Goal: Manage account settings

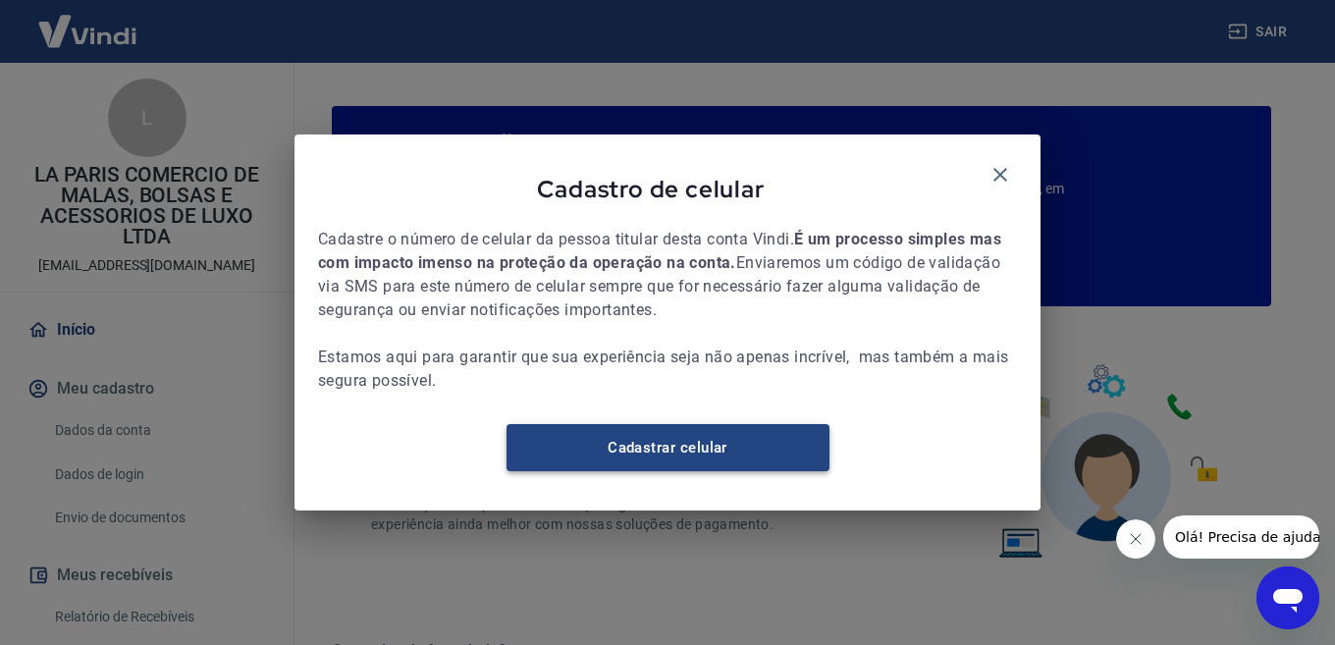
click at [675, 451] on link "Cadastrar celular" at bounding box center [668, 447] width 323 height 47
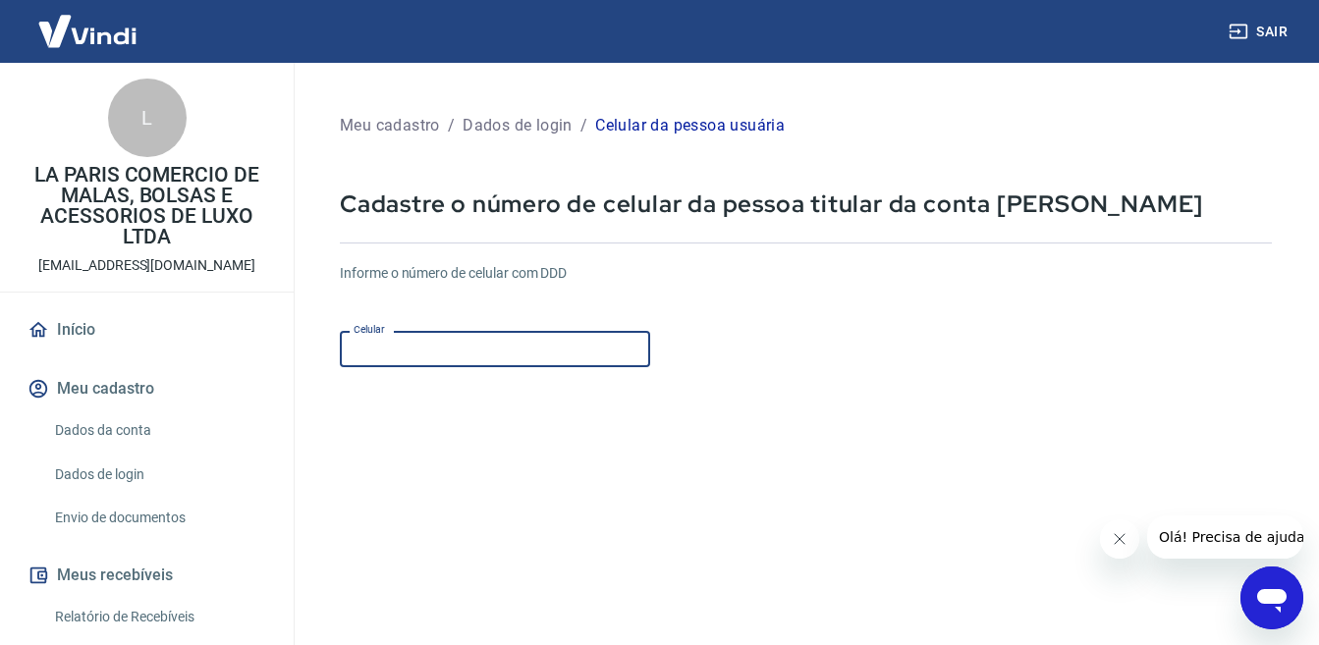
click at [368, 354] on input "Celular" at bounding box center [495, 349] width 310 height 36
click at [378, 346] on input "(41) 9993-0636" at bounding box center [495, 349] width 310 height 36
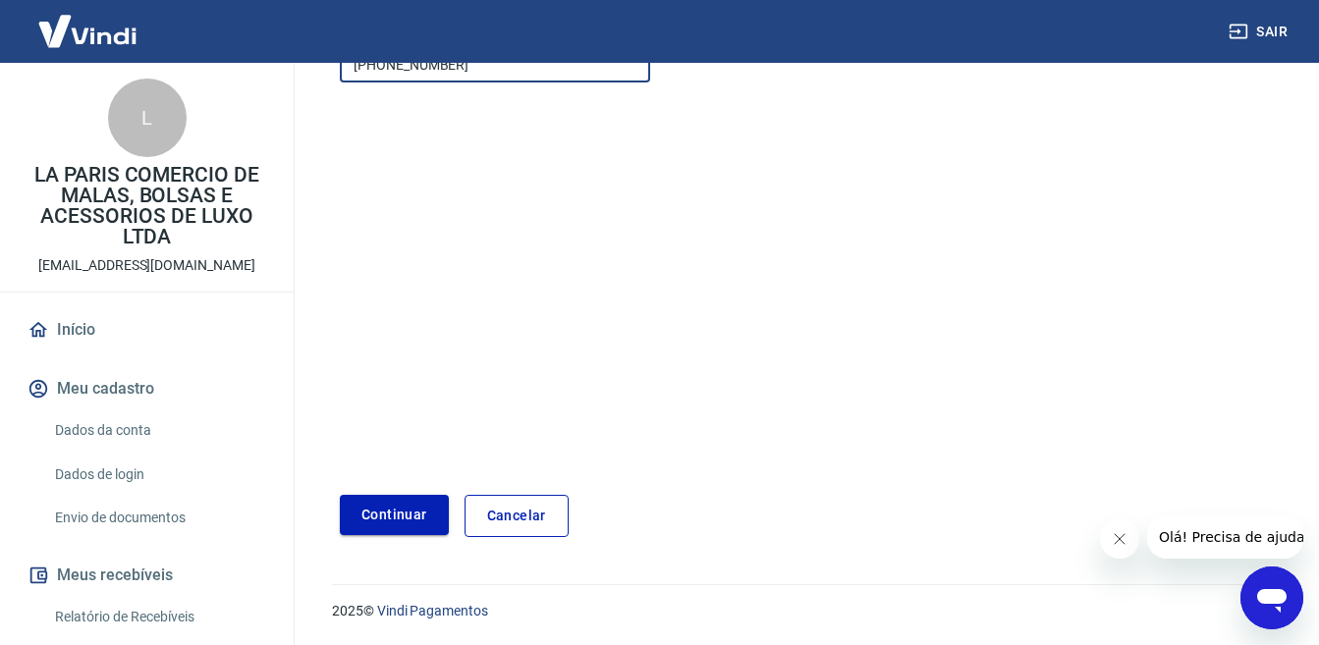
type input "(41) 99993-0636"
drag, startPoint x: 393, startPoint y: 510, endPoint x: 956, endPoint y: 335, distance: 590.0
click at [394, 510] on button "Continuar" at bounding box center [394, 515] width 109 height 40
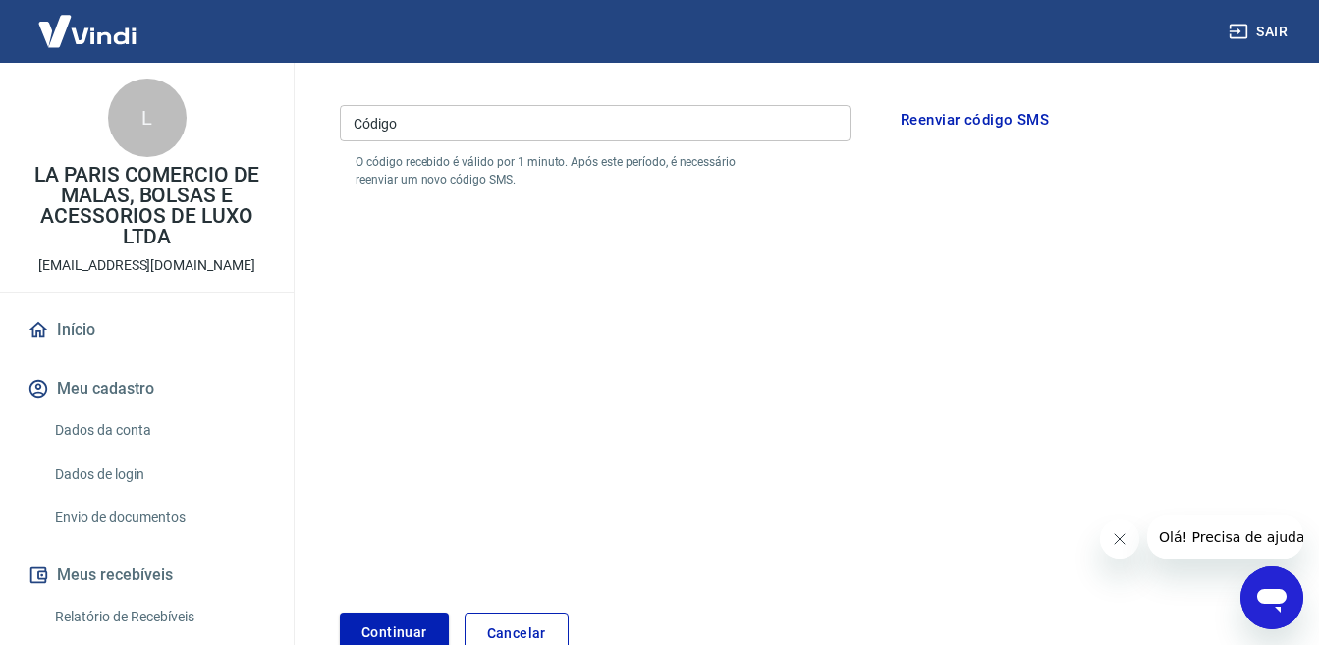
scroll to position [187, 0]
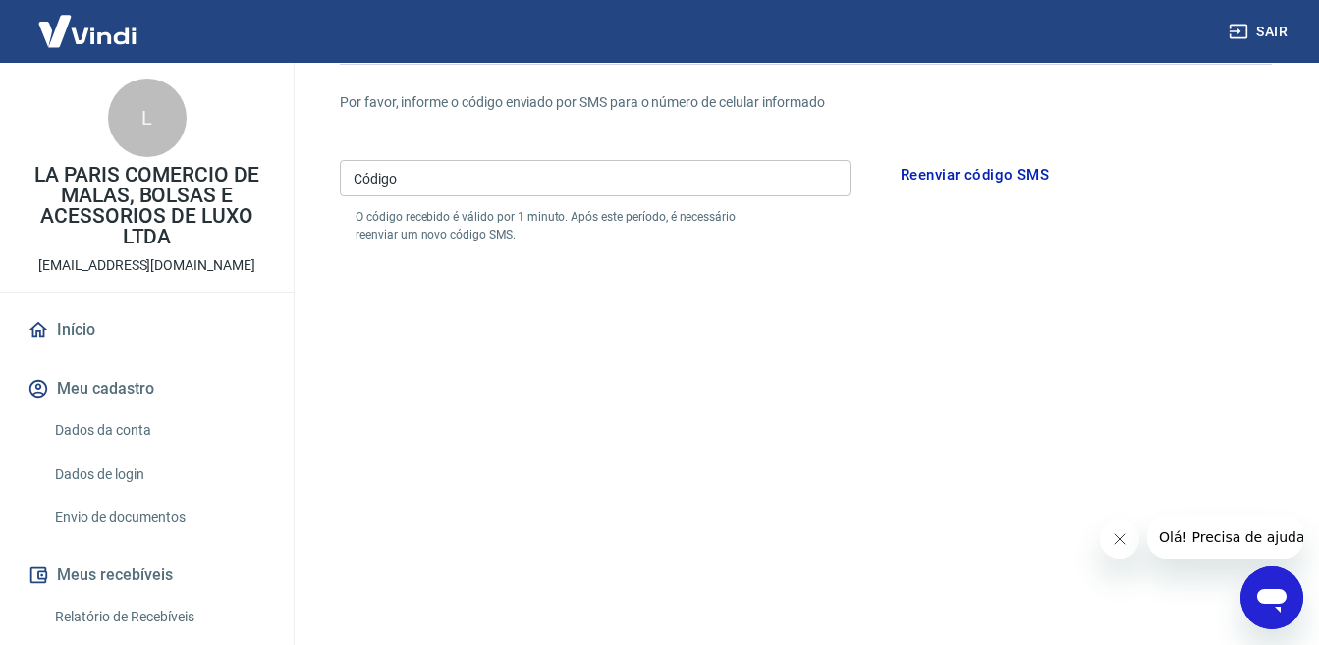
click at [535, 179] on input "Código" at bounding box center [595, 178] width 511 height 36
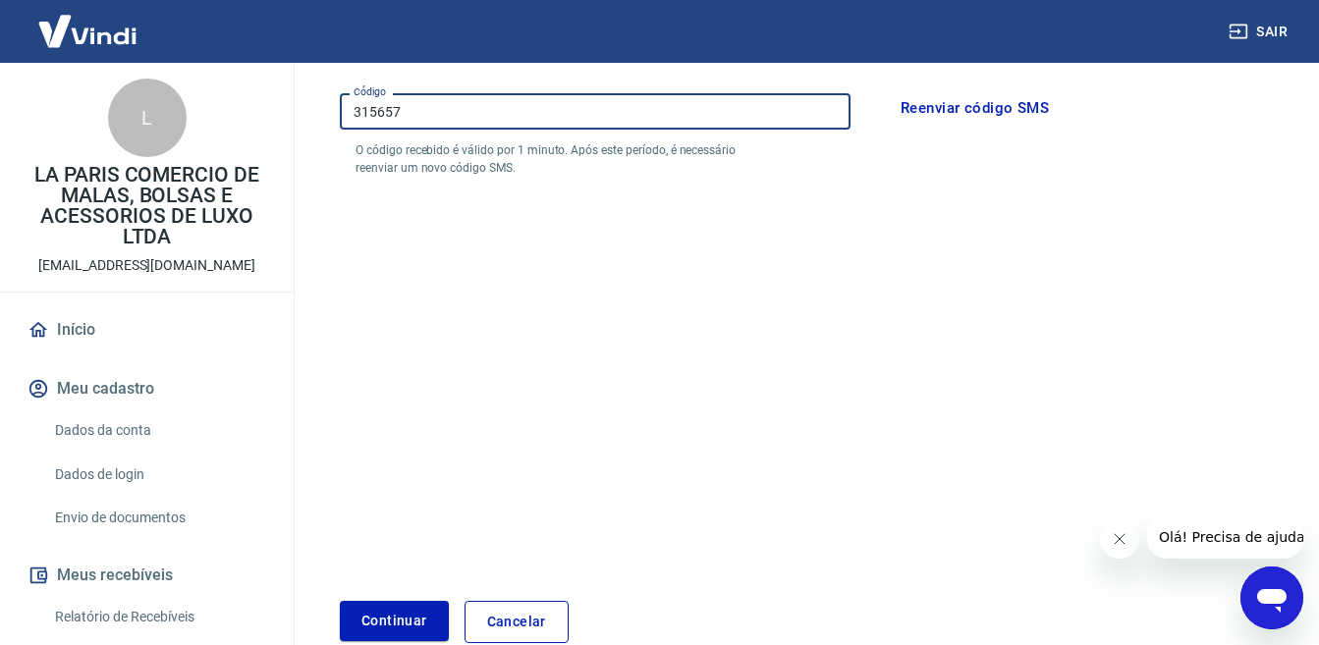
scroll to position [261, 0]
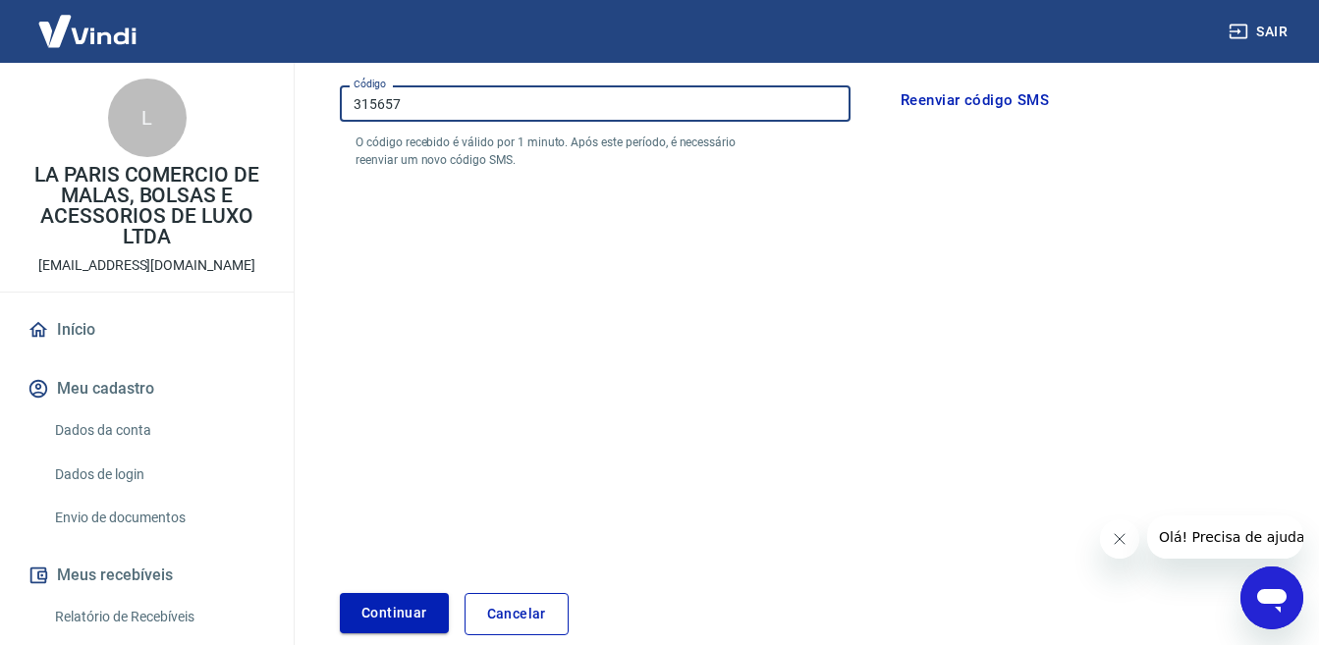
type input "315657"
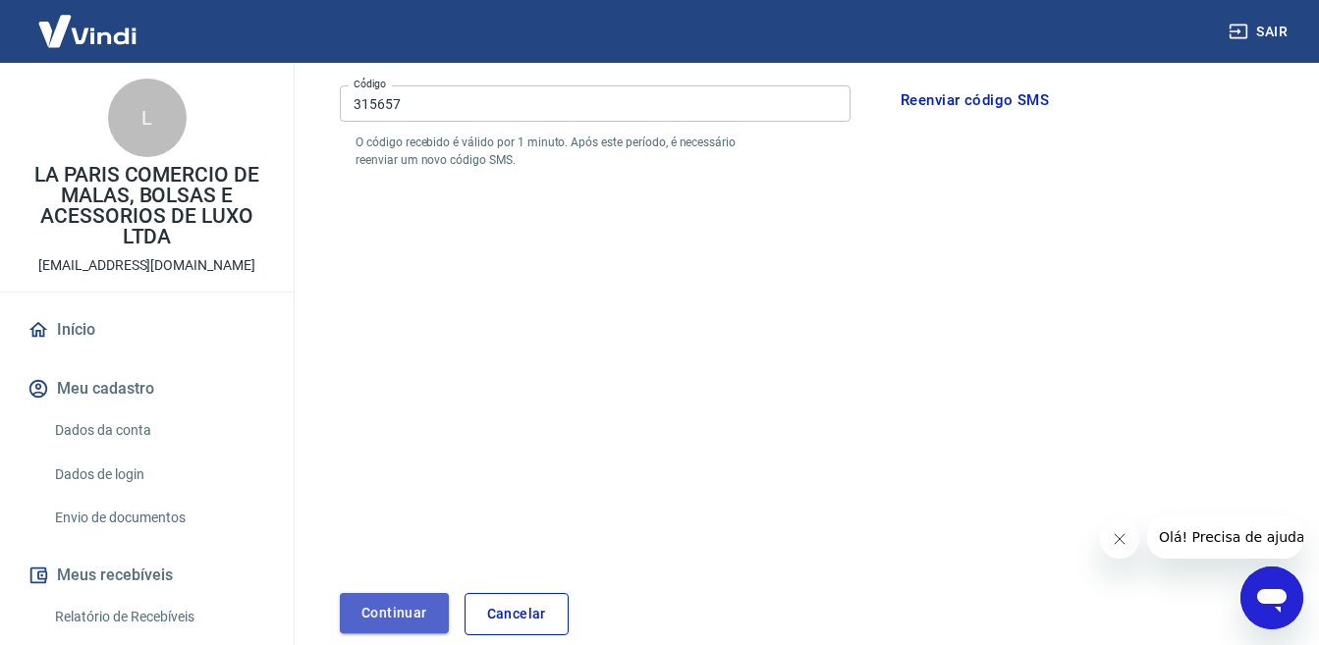
click at [393, 613] on button "Continuar" at bounding box center [394, 613] width 109 height 40
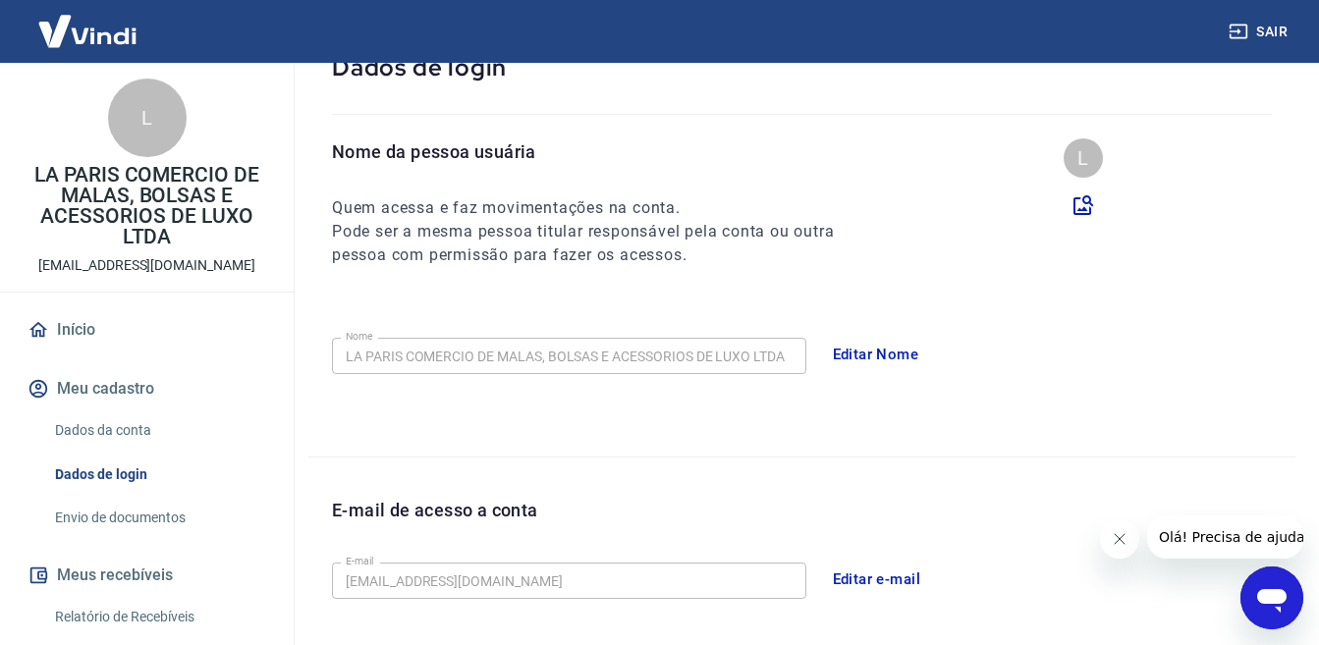
scroll to position [122, 0]
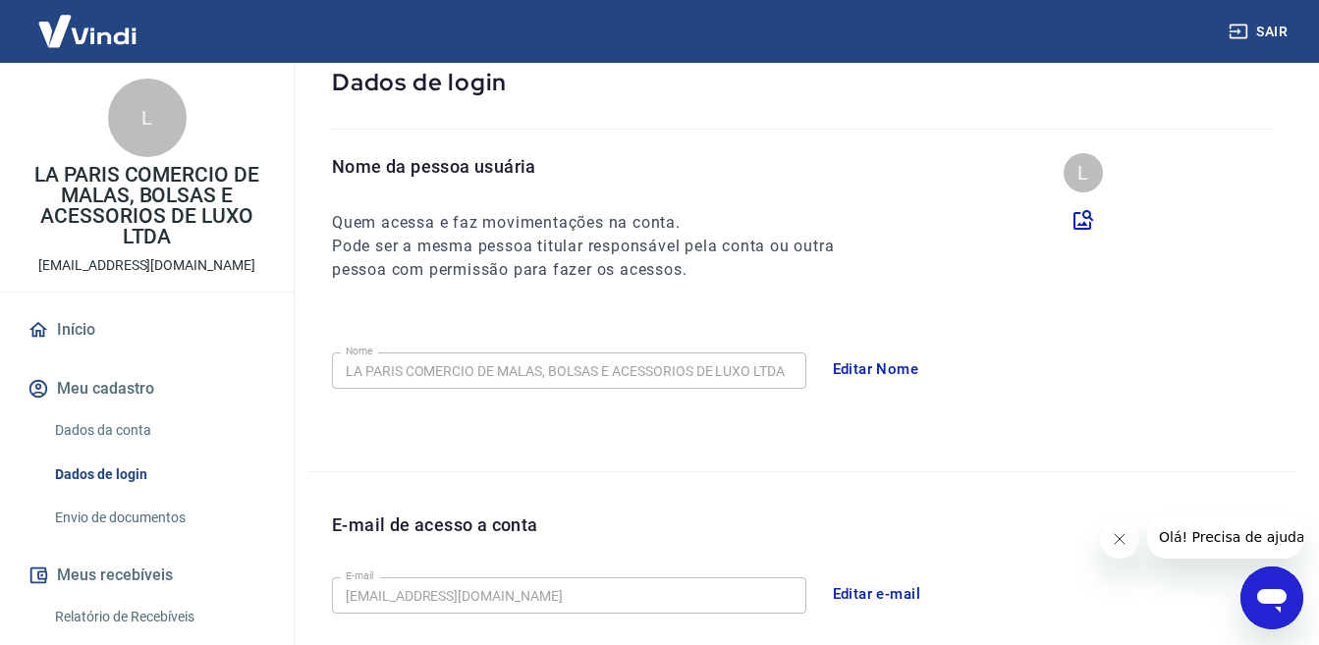
click at [93, 426] on link "Dados da conta" at bounding box center [158, 430] width 223 height 40
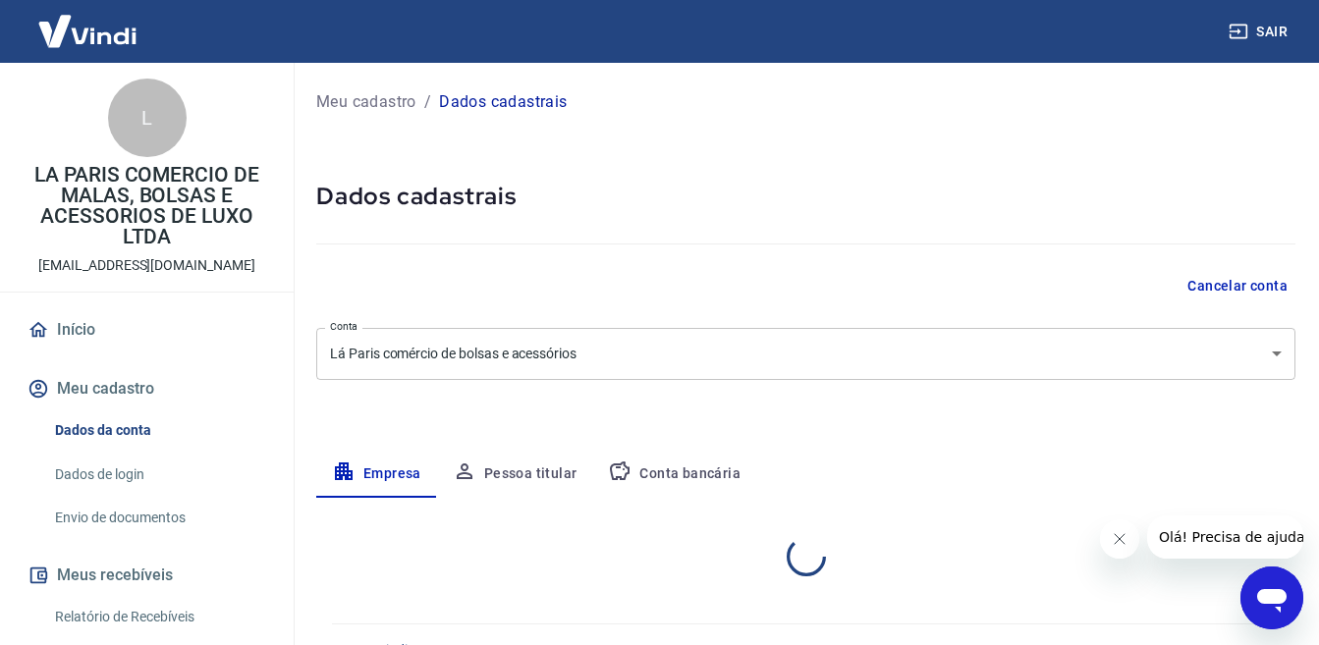
select select "PR"
select select "business"
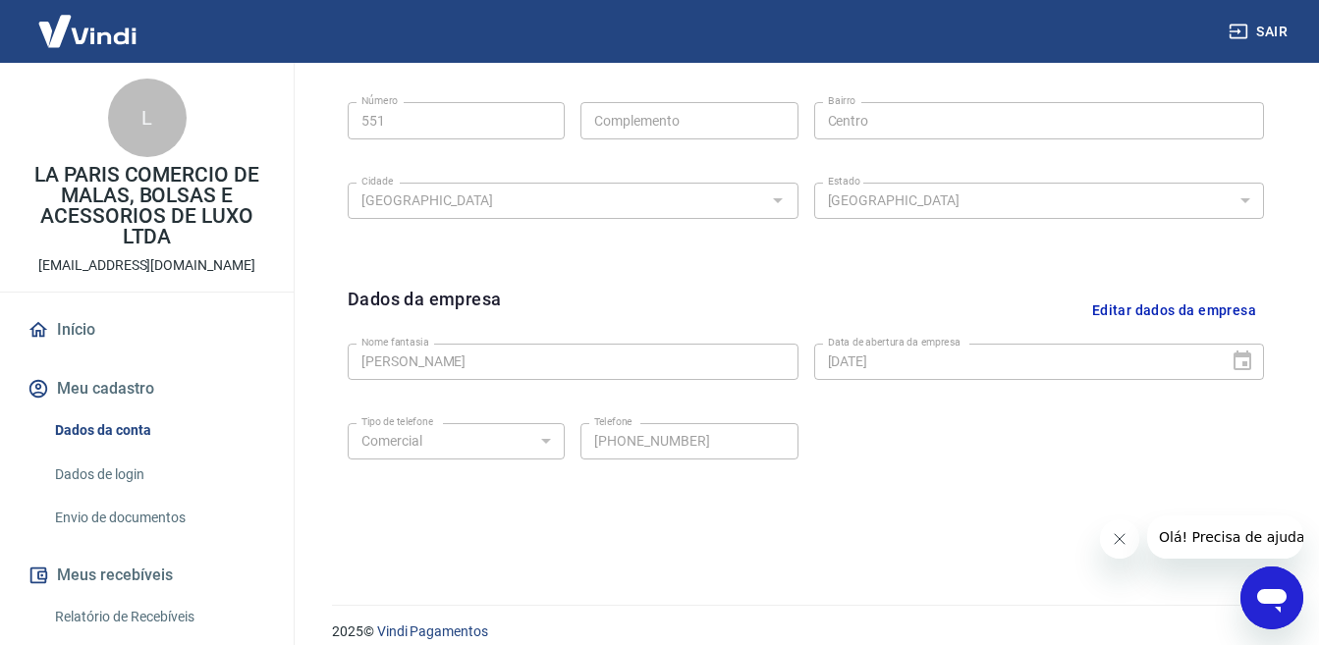
scroll to position [771, 0]
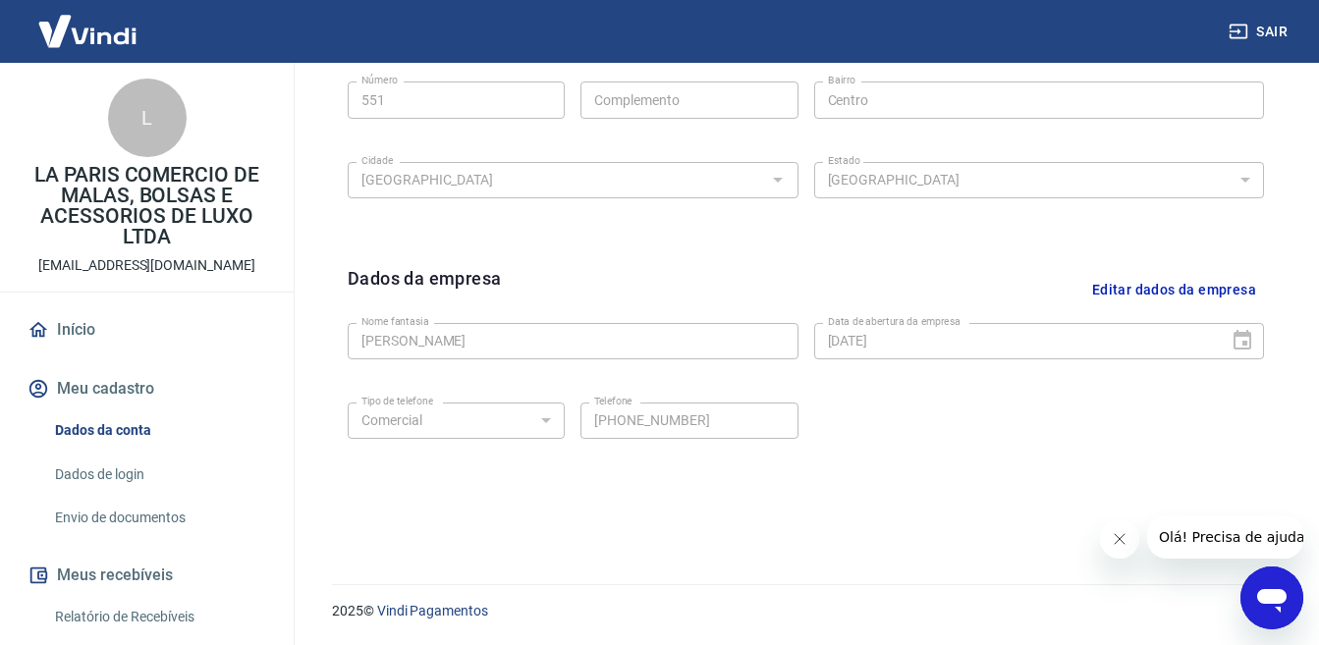
click at [106, 468] on link "Dados de login" at bounding box center [158, 475] width 223 height 40
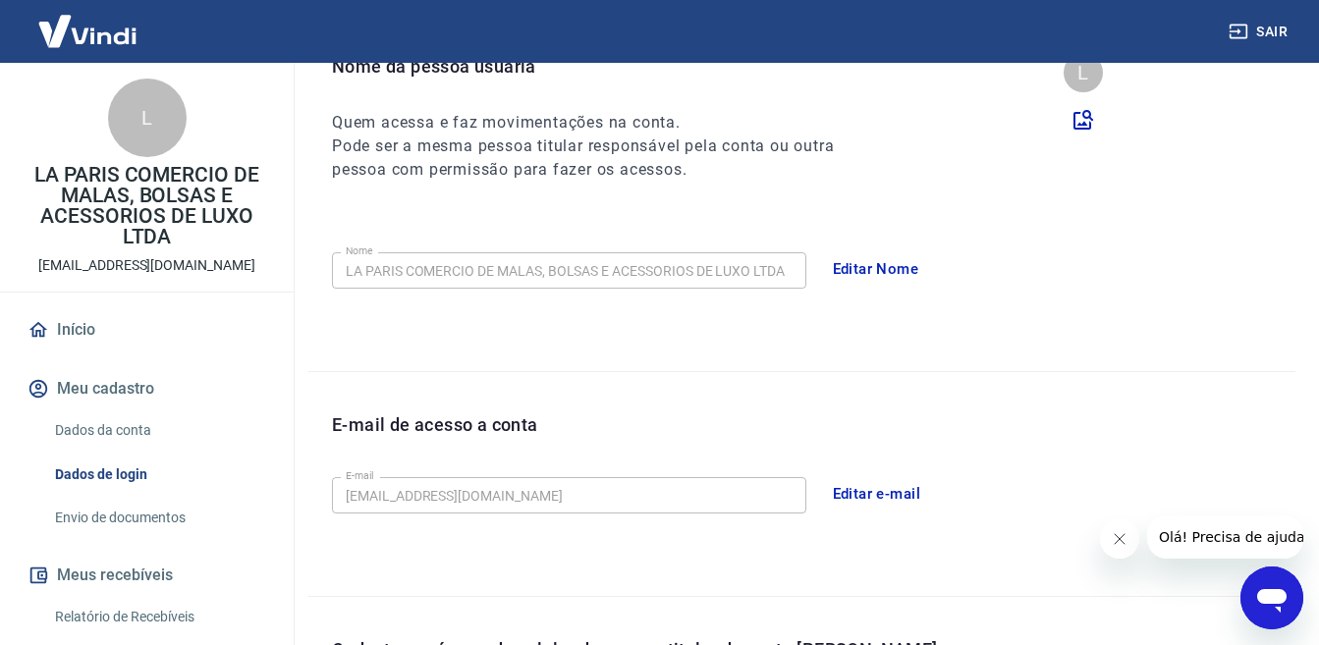
scroll to position [393, 0]
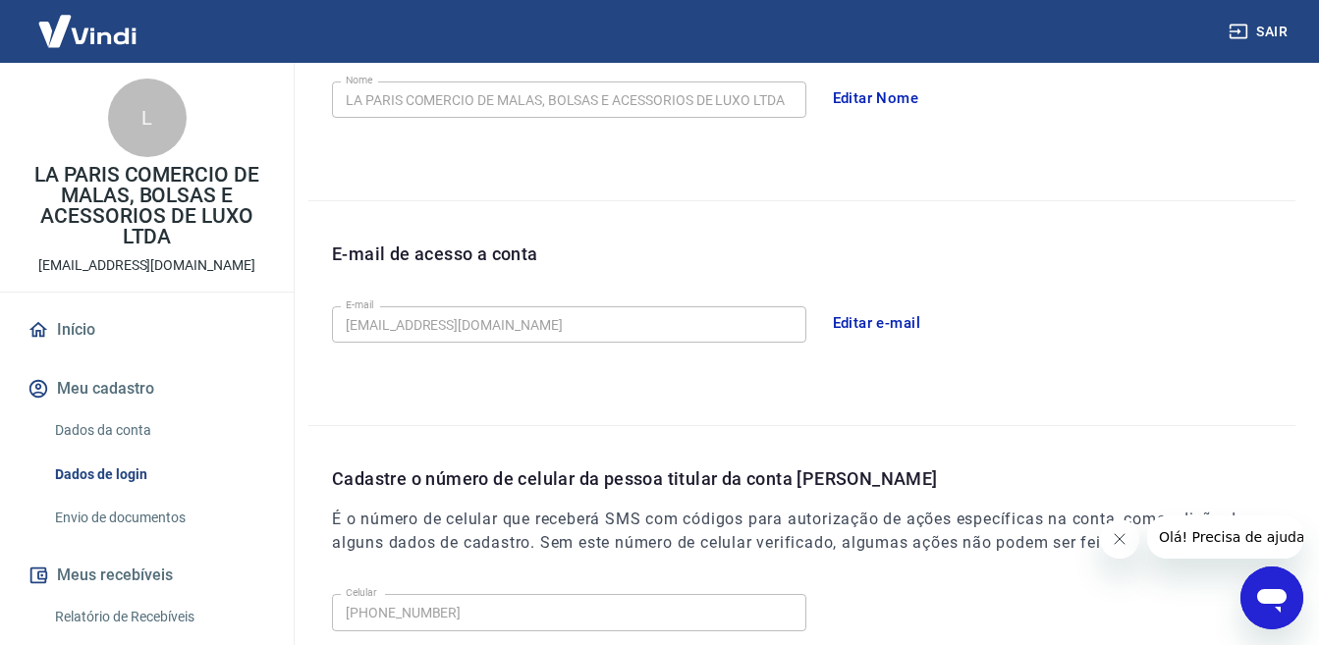
click at [140, 521] on link "Envio de documentos" at bounding box center [158, 518] width 223 height 40
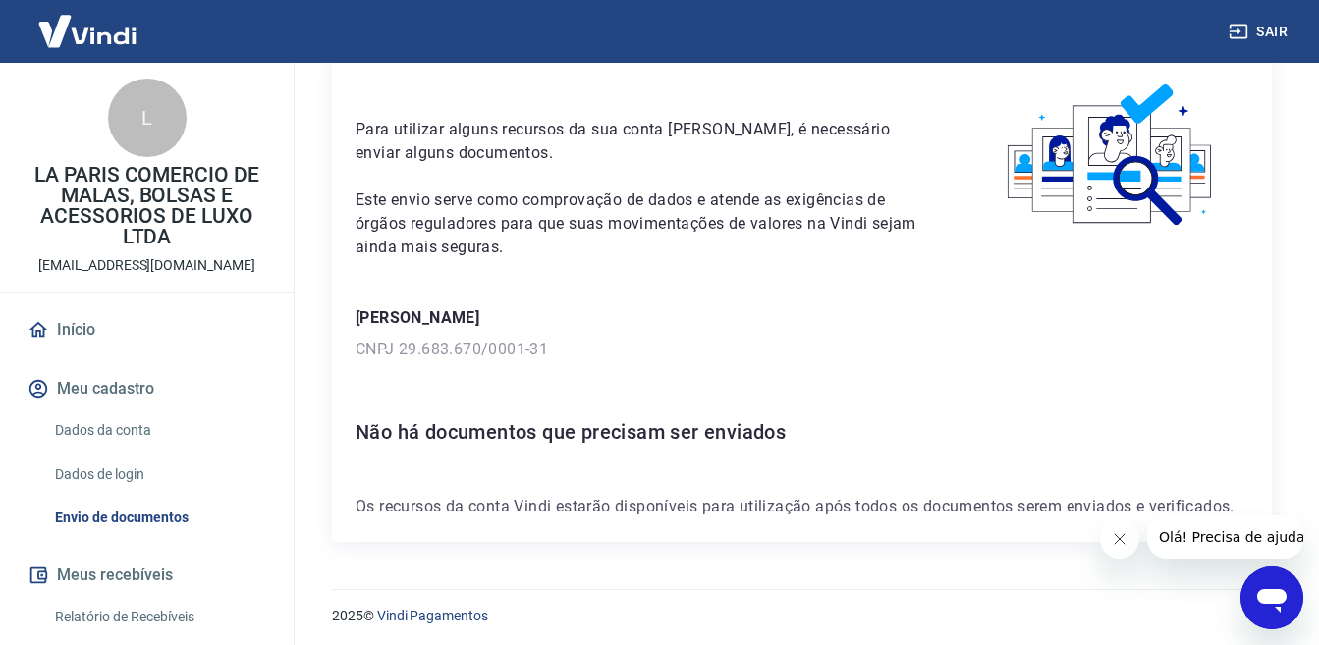
scroll to position [91, 0]
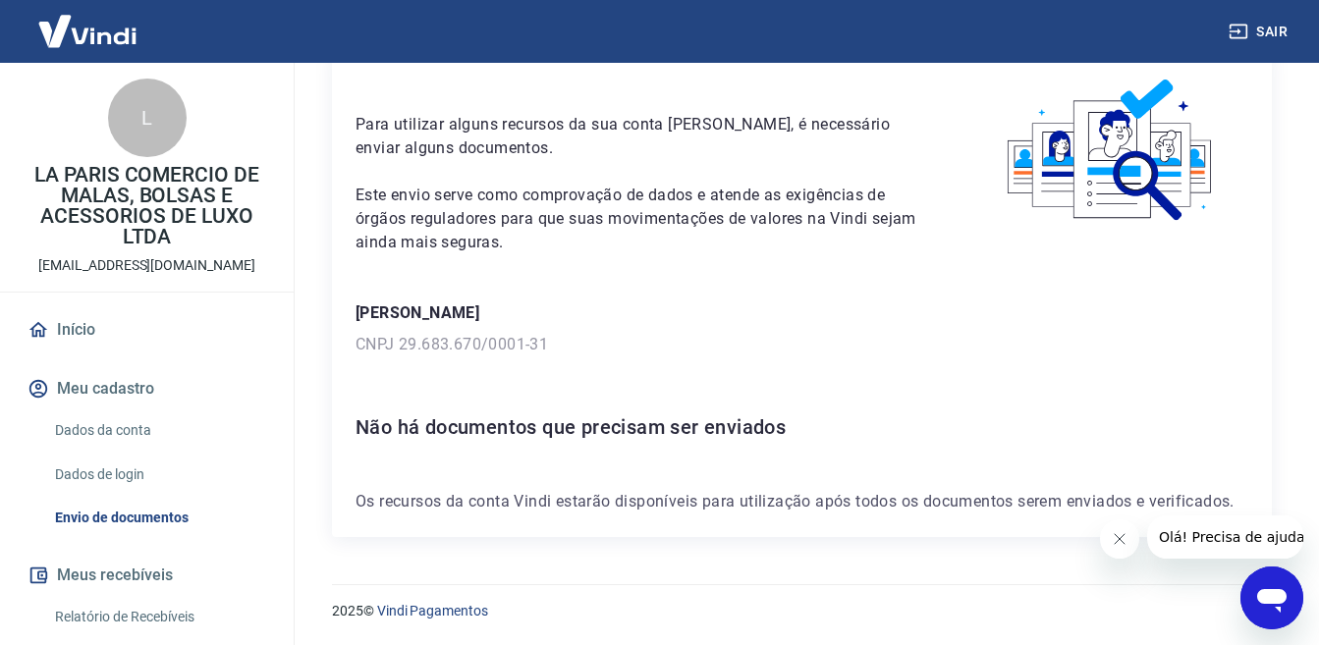
click at [148, 617] on link "Relatório de Recebíveis" at bounding box center [158, 617] width 223 height 40
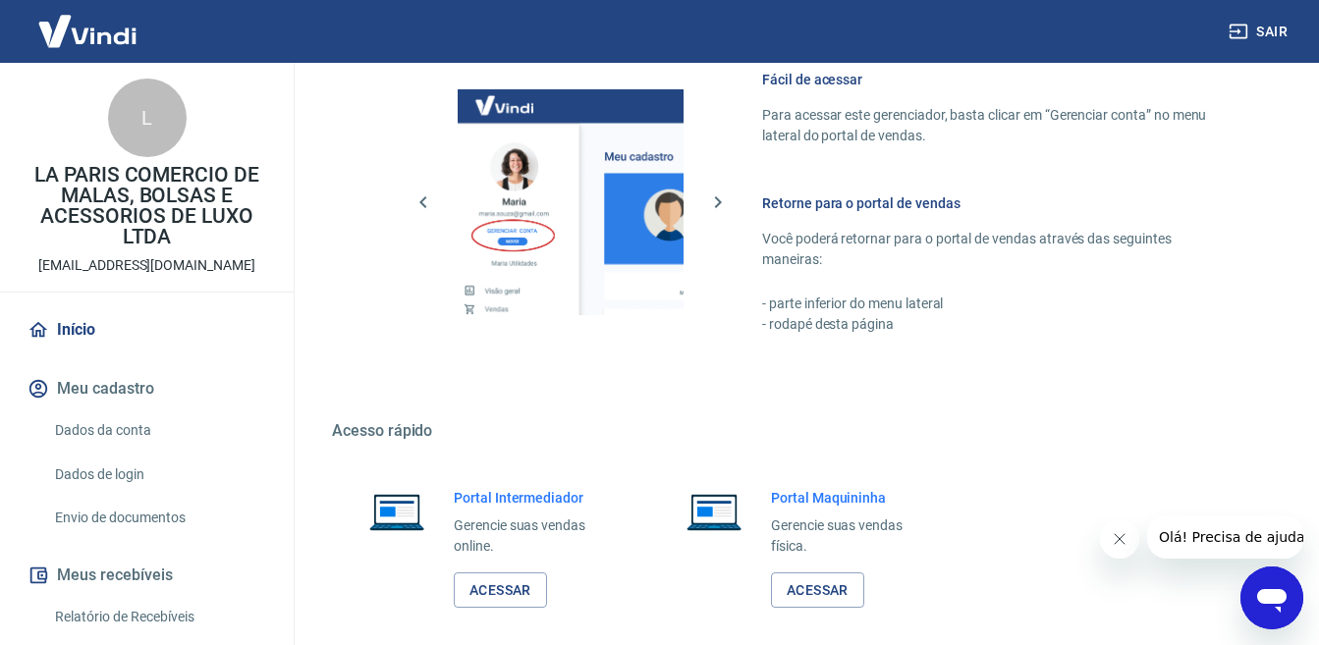
scroll to position [1169, 0]
